Goal: Book appointment/travel/reservation

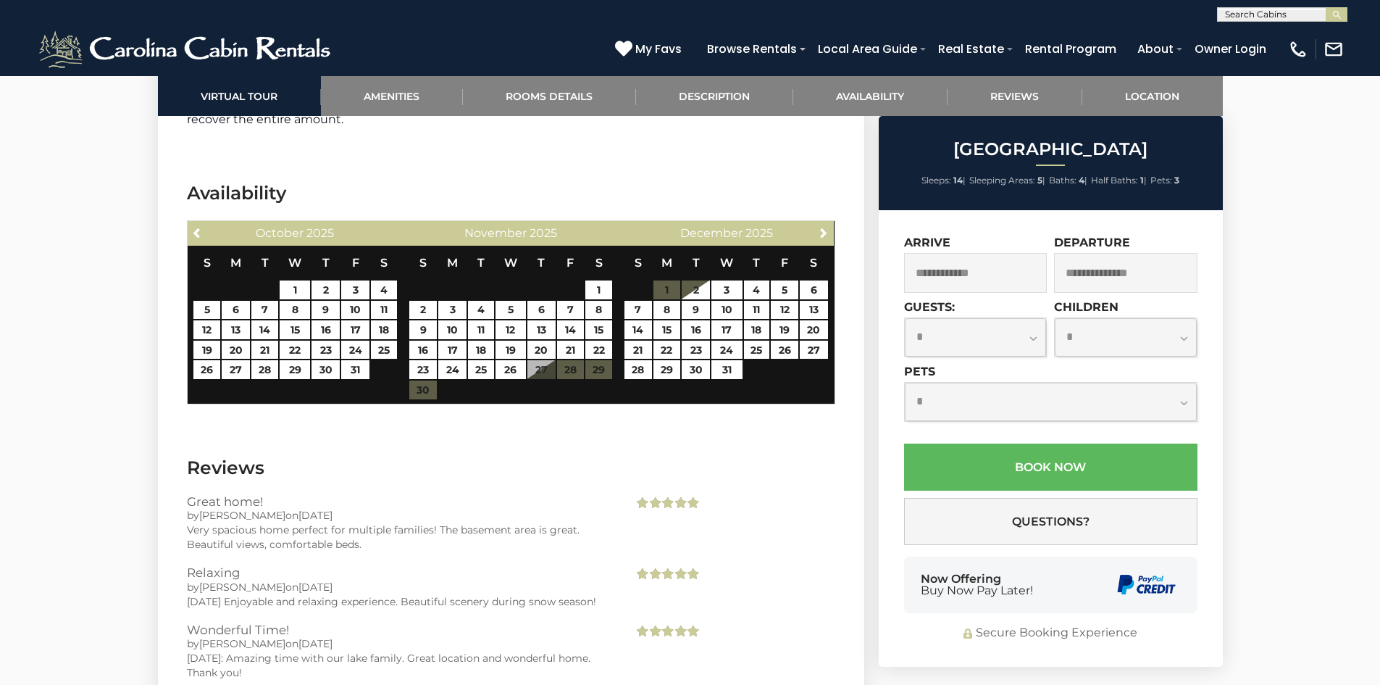
scroll to position [4419, 0]
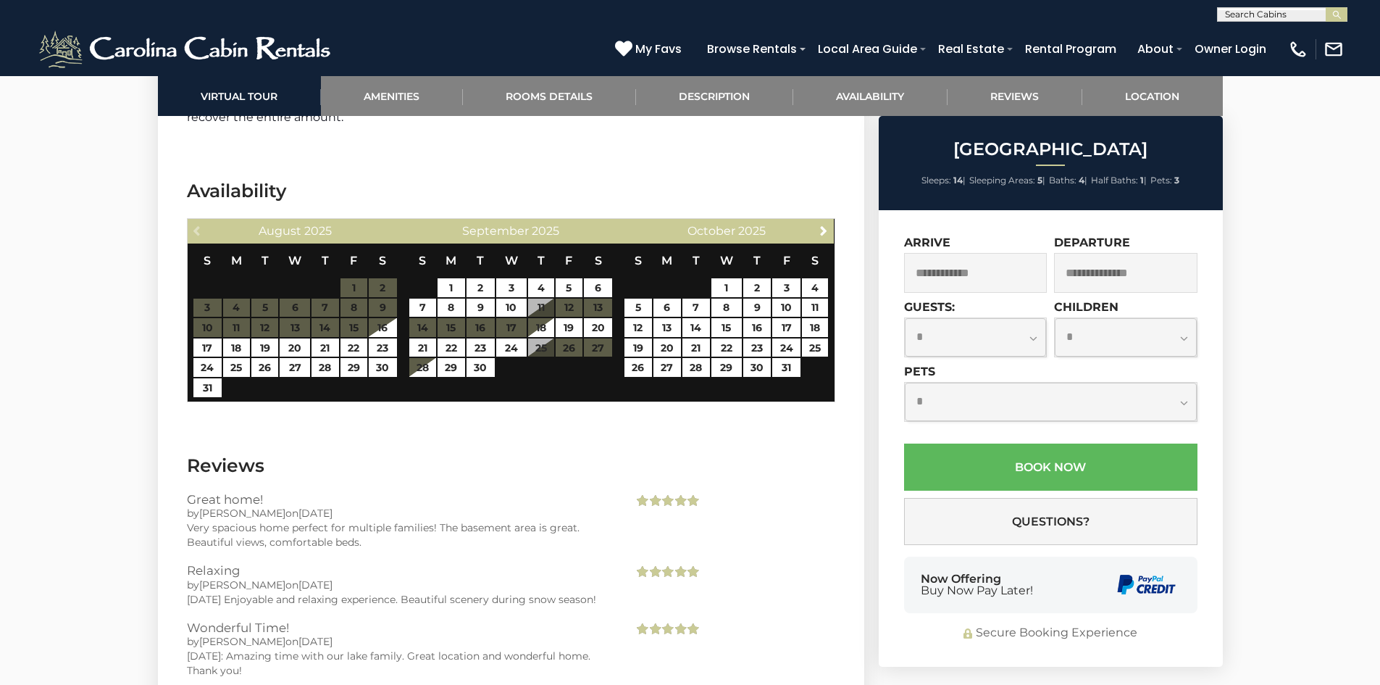
scroll to position [4415, 0]
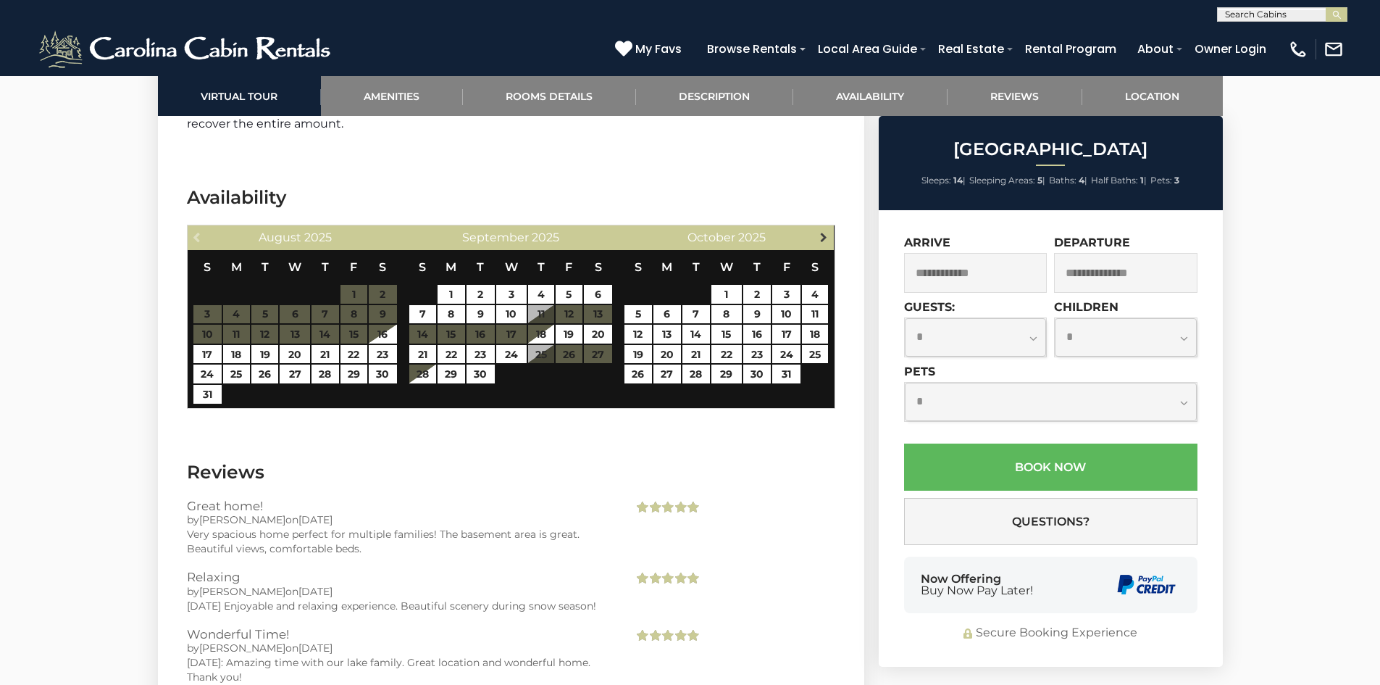
click at [821, 231] on span "Next" at bounding box center [824, 237] width 12 height 12
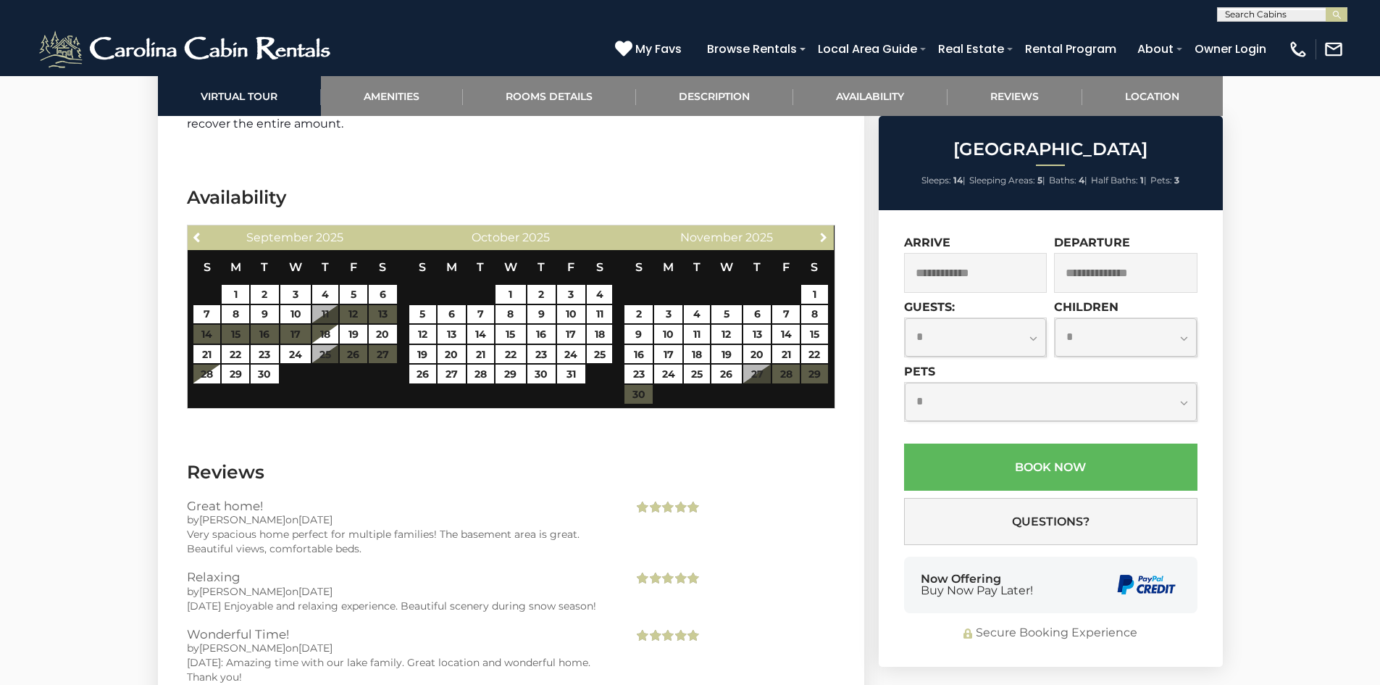
click at [821, 231] on span "Next" at bounding box center [824, 237] width 12 height 12
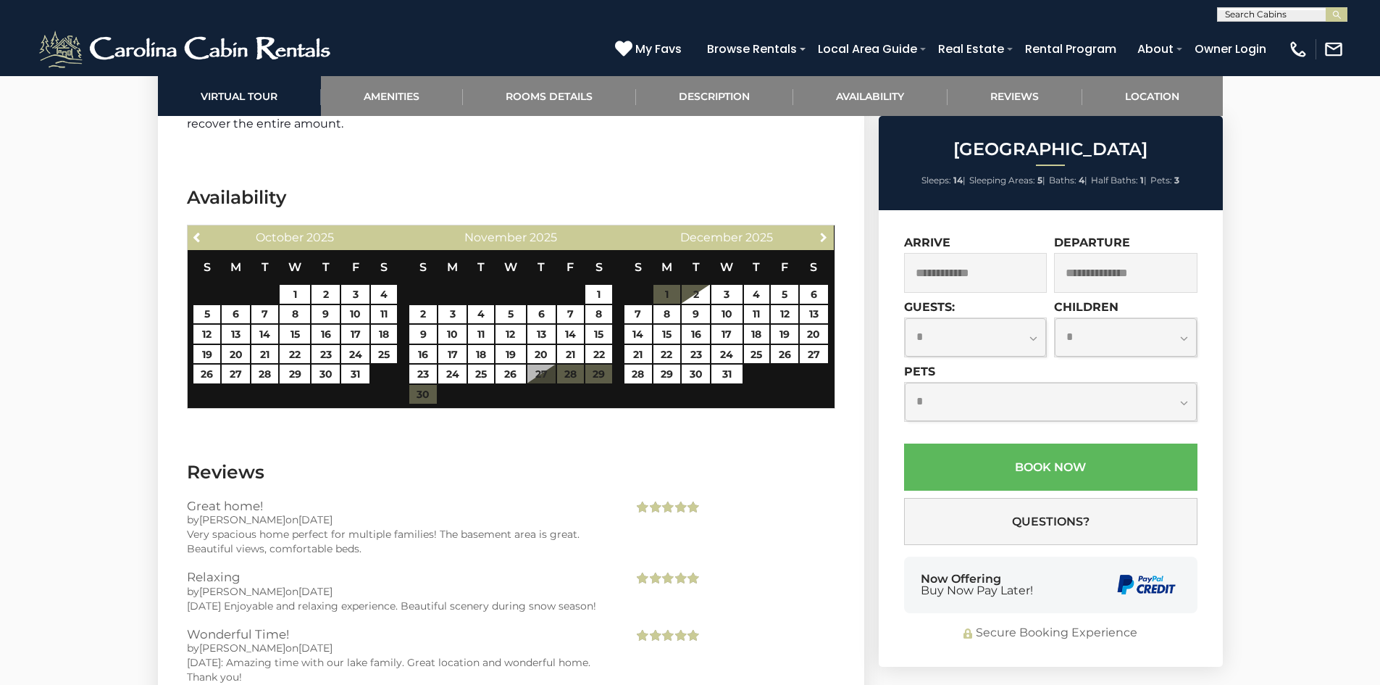
click at [821, 231] on span "Next" at bounding box center [824, 237] width 12 height 12
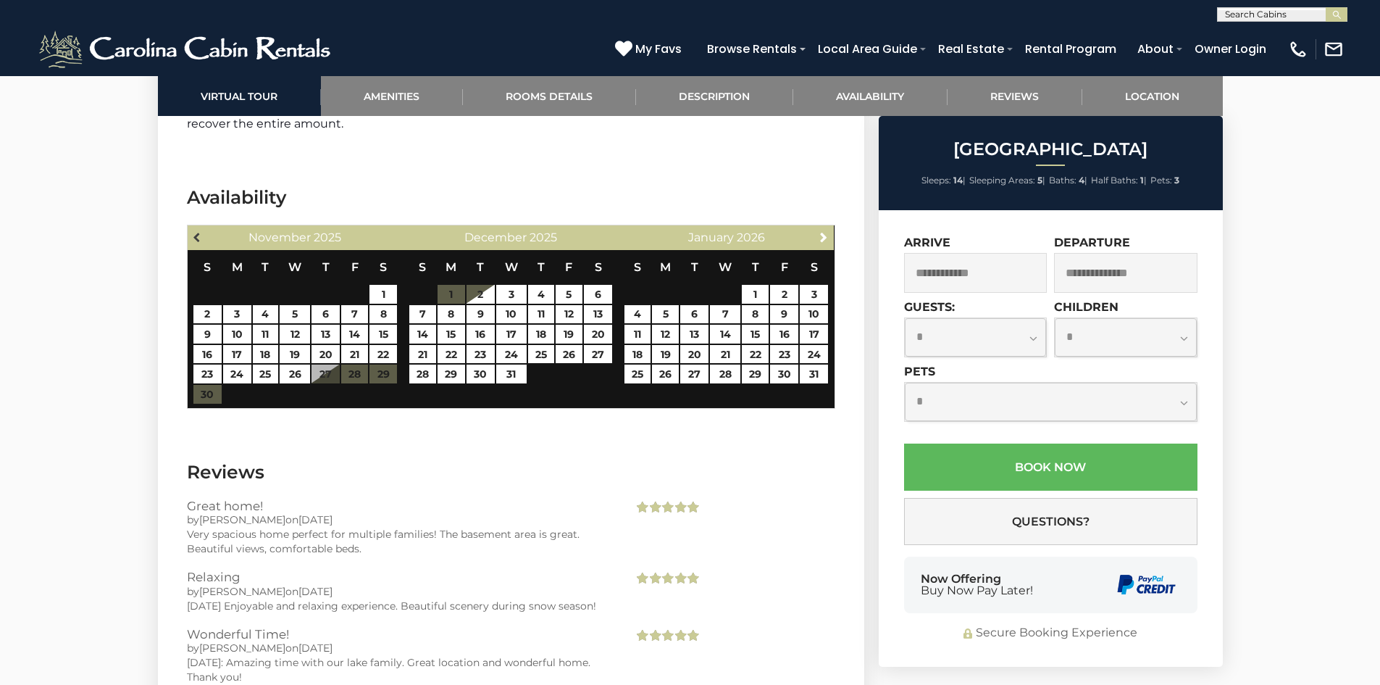
click at [198, 231] on span "Previous" at bounding box center [198, 237] width 12 height 12
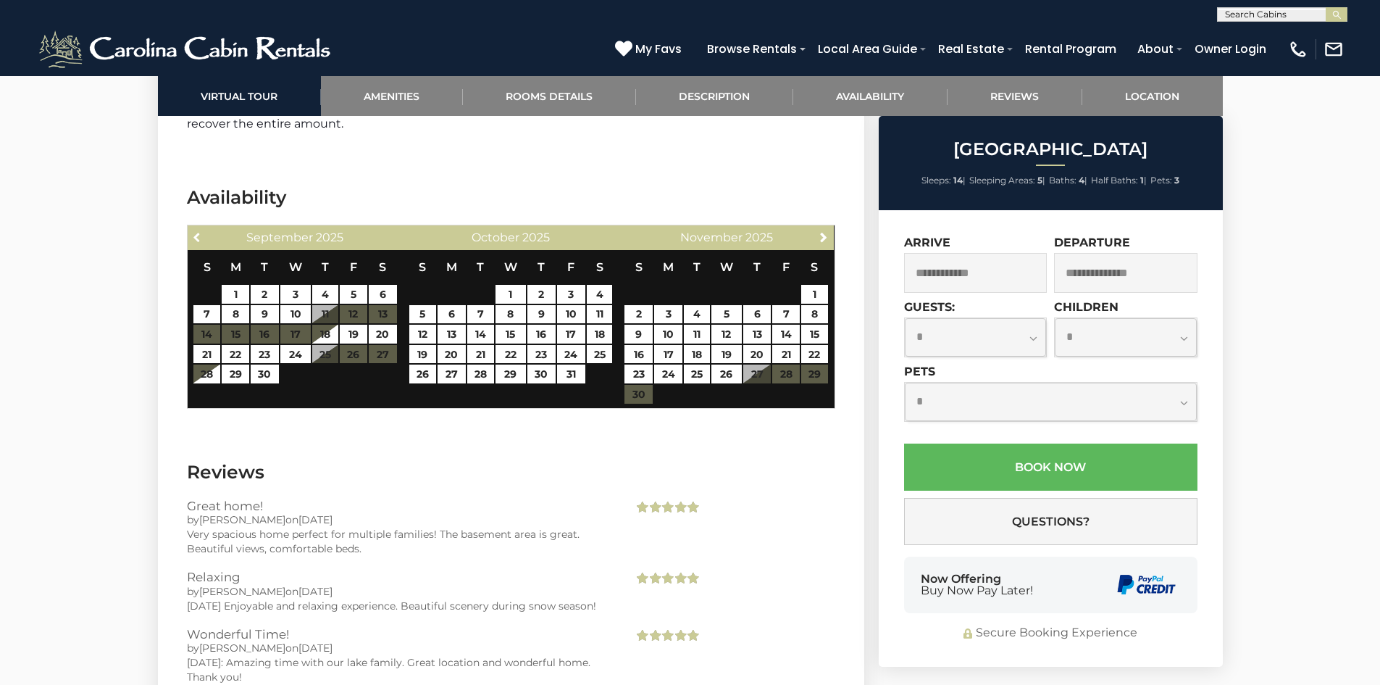
click at [198, 231] on span "Previous" at bounding box center [198, 237] width 12 height 12
